Goal: Task Accomplishment & Management: Manage account settings

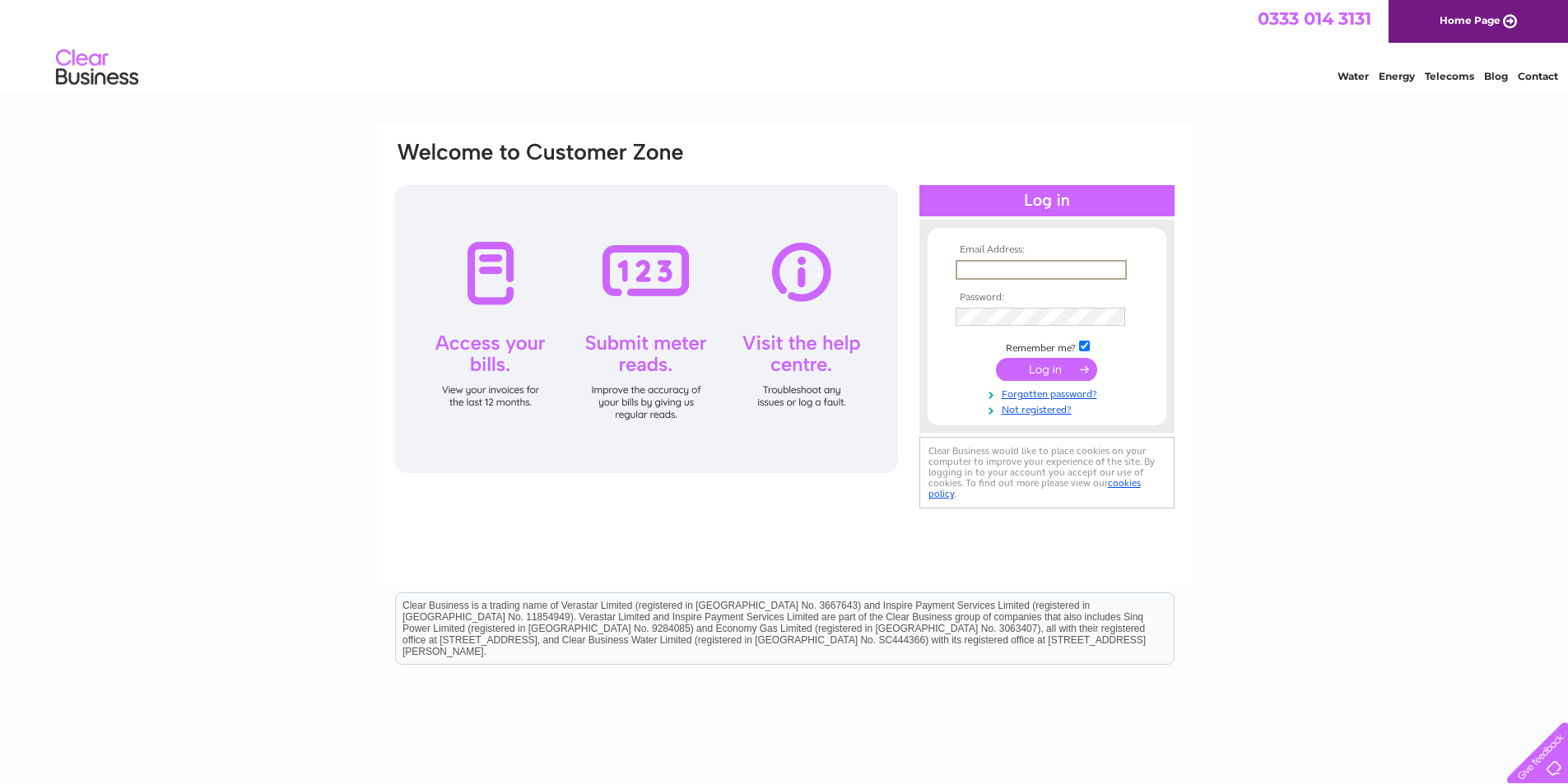
click at [962, 270] on input "text" at bounding box center [1041, 269] width 171 height 20
type input "max@roydsproperties.co.uk"
click at [1032, 373] on input "submit" at bounding box center [1046, 368] width 101 height 23
click at [1030, 365] on input "submit" at bounding box center [1046, 368] width 101 height 23
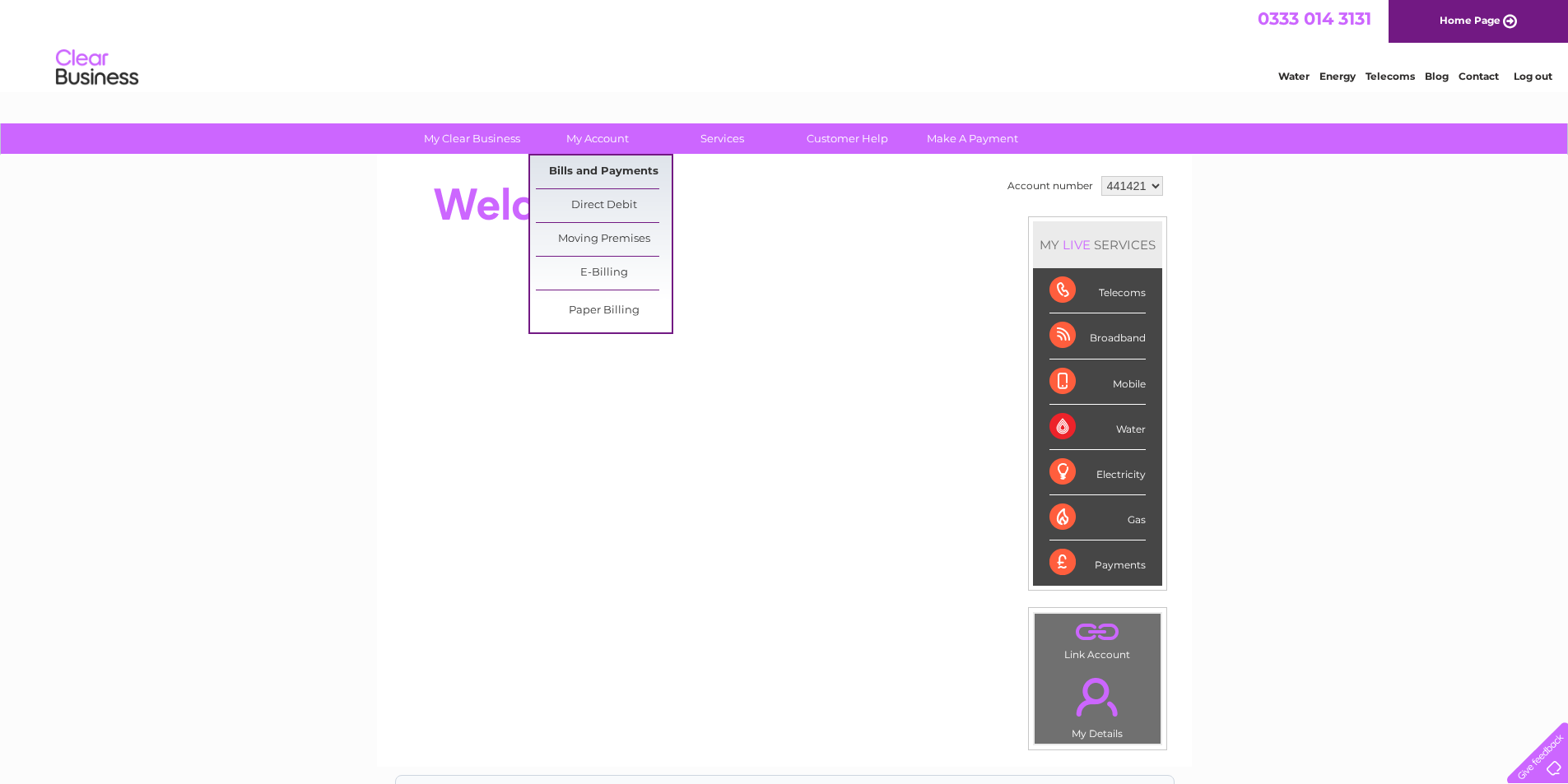
click at [587, 168] on link "Bills and Payments" at bounding box center [603, 172] width 136 height 32
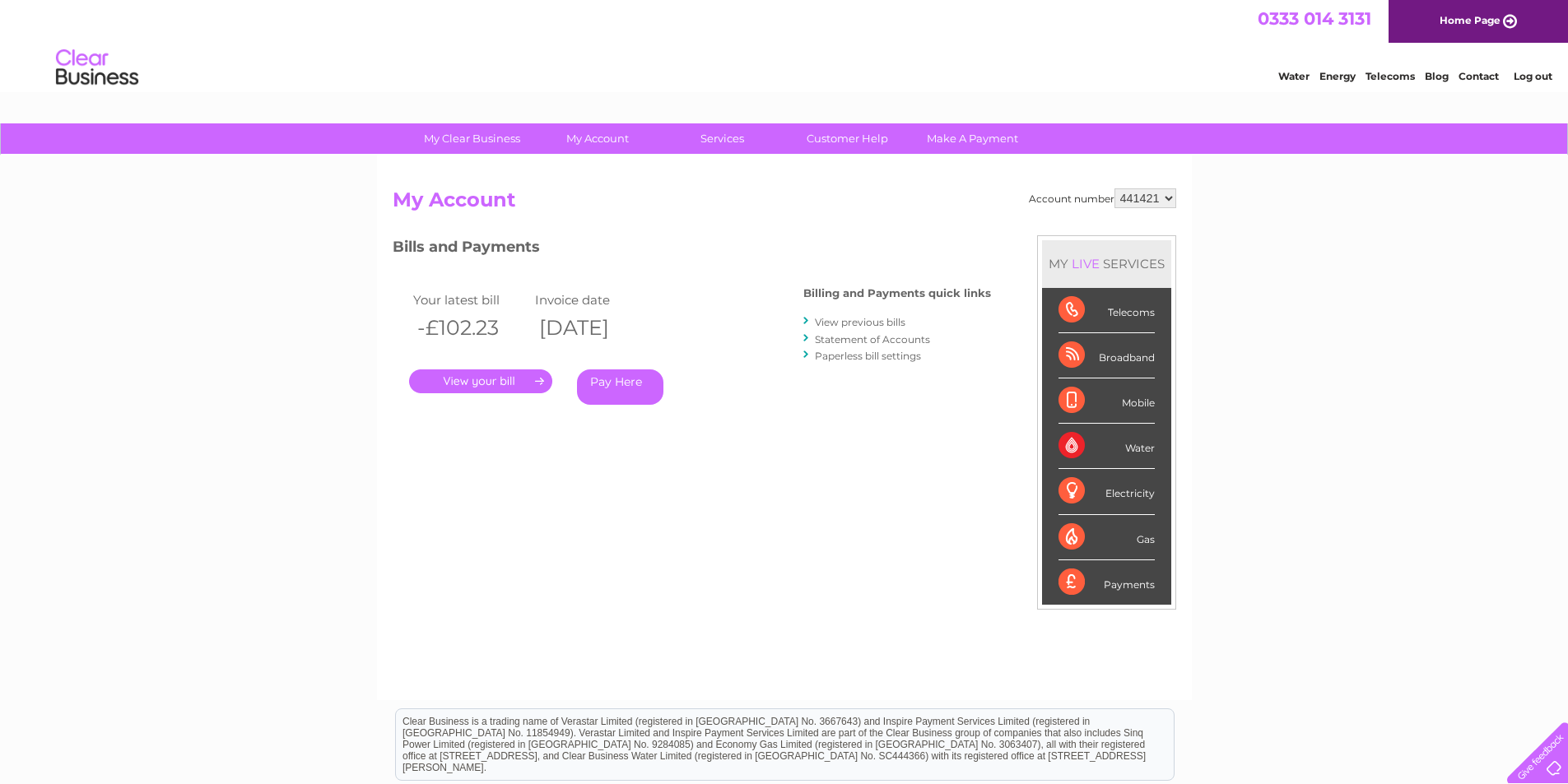
click at [484, 374] on link "." at bounding box center [480, 381] width 143 height 24
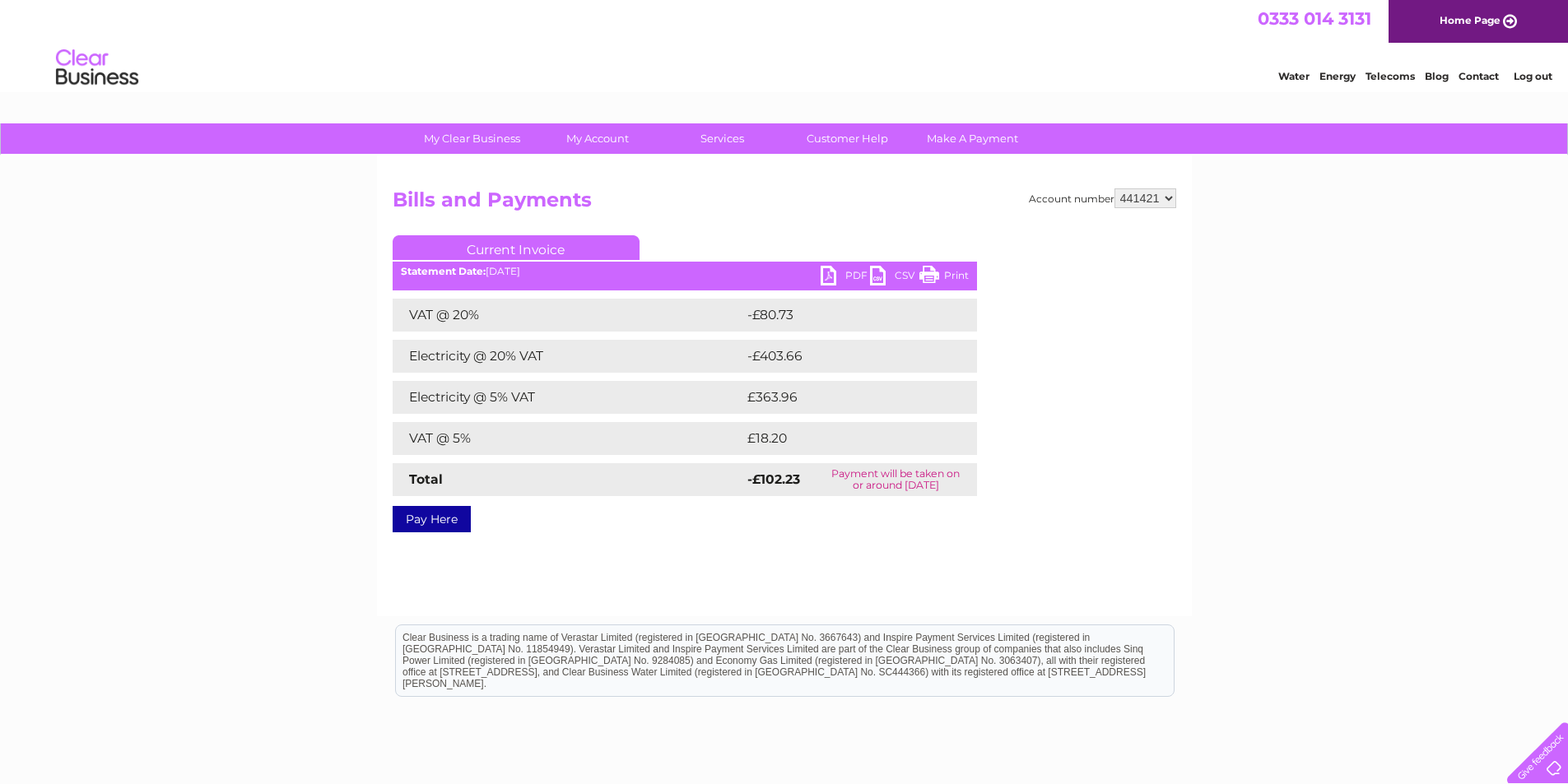
click at [844, 272] on link "PDF" at bounding box center [845, 278] width 50 height 24
